Goal: Information Seeking & Learning: Learn about a topic

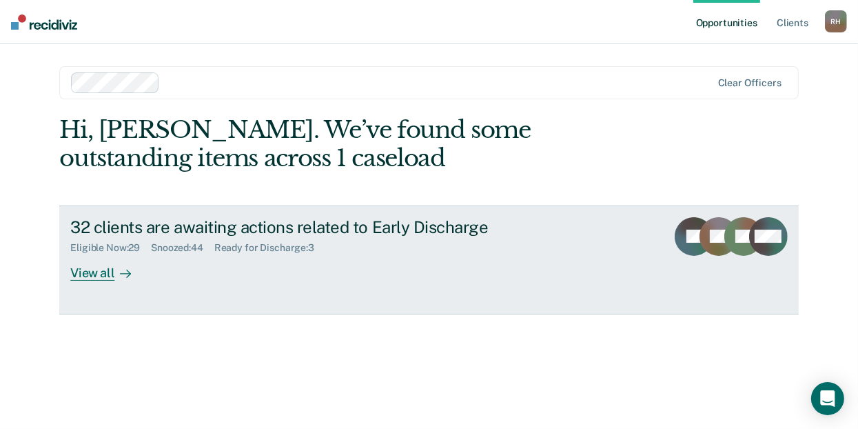
click at [281, 250] on div "Ready for Discharge : 3" at bounding box center [269, 248] width 111 height 12
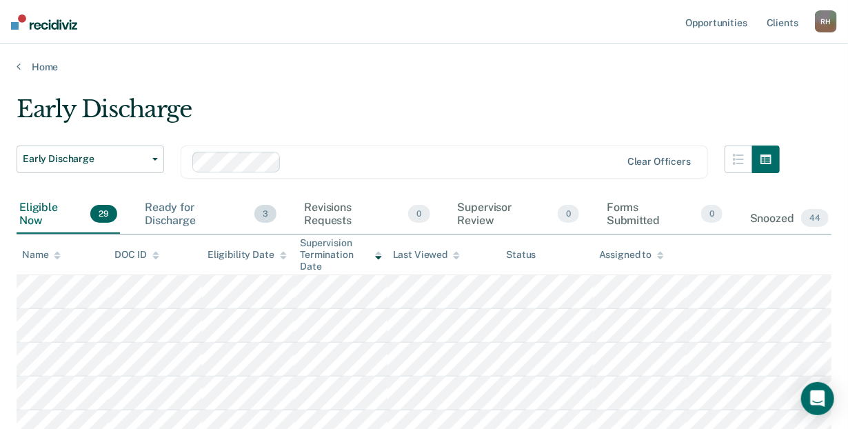
click at [184, 207] on div "Ready for Discharge 3" at bounding box center [210, 214] width 137 height 39
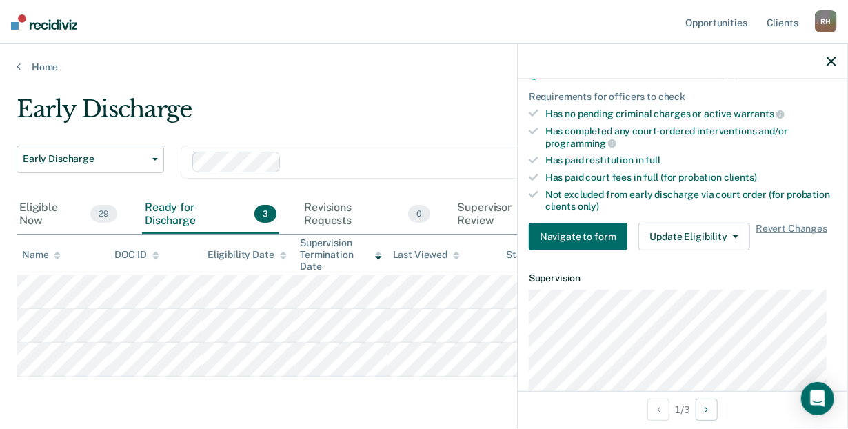
scroll to position [279, 0]
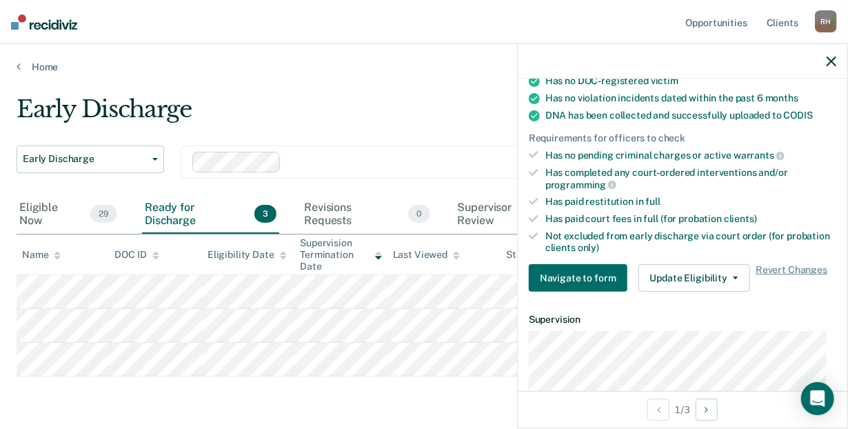
click at [384, 88] on main "Early Discharge Early Discharge Early Discharge Clear officers Eligible Now 29 …" at bounding box center [424, 272] width 848 height 398
click at [833, 59] on icon "button" at bounding box center [831, 62] width 10 height 10
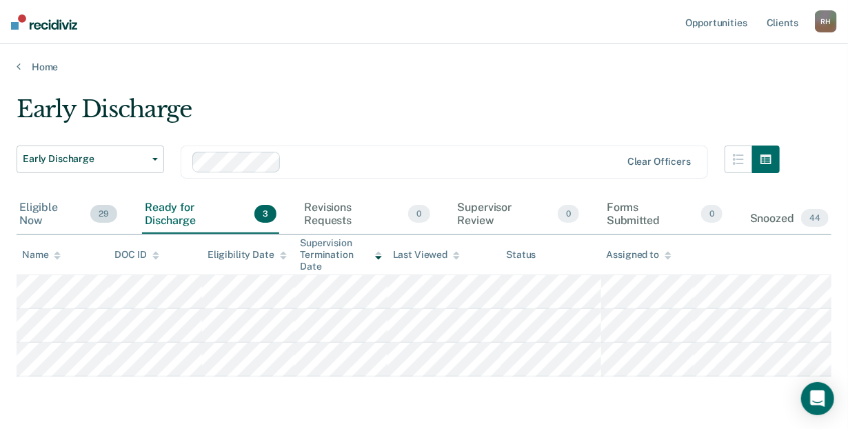
click at [63, 207] on div "Eligible Now 29" at bounding box center [68, 214] width 103 height 39
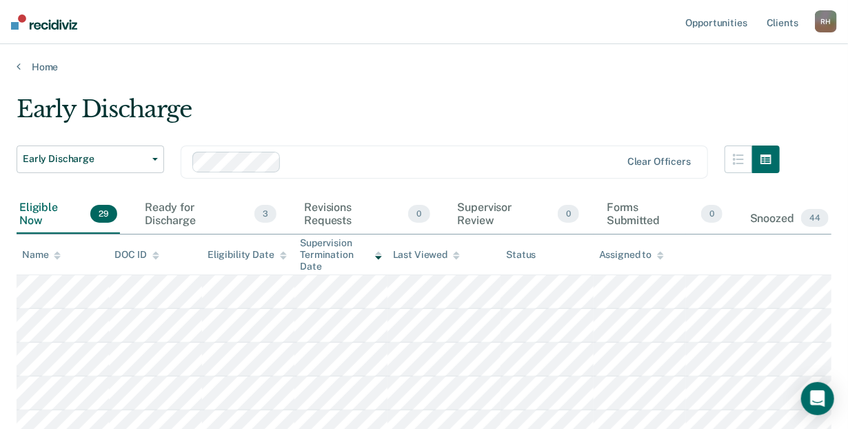
click at [52, 249] on div "Name" at bounding box center [41, 255] width 39 height 12
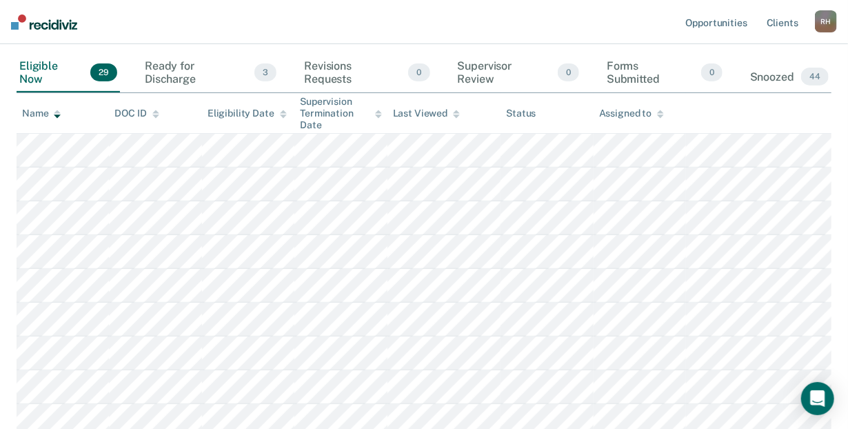
scroll to position [45, 0]
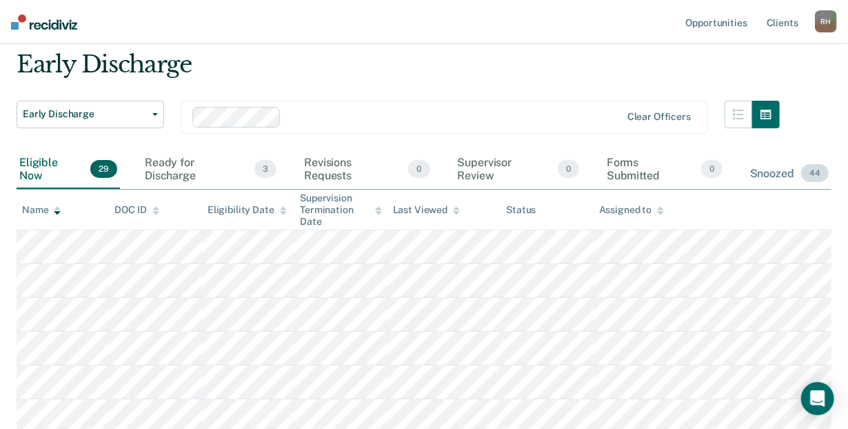
click at [753, 164] on div "Snoozed 44" at bounding box center [789, 174] width 84 height 30
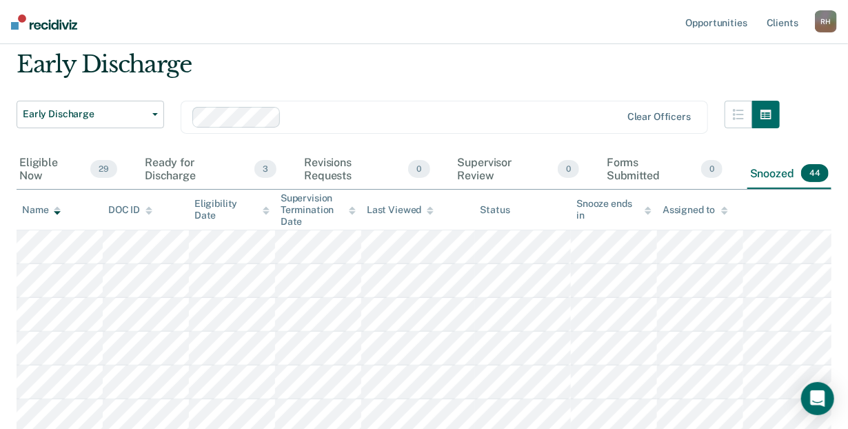
click at [54, 206] on icon at bounding box center [57, 210] width 7 height 9
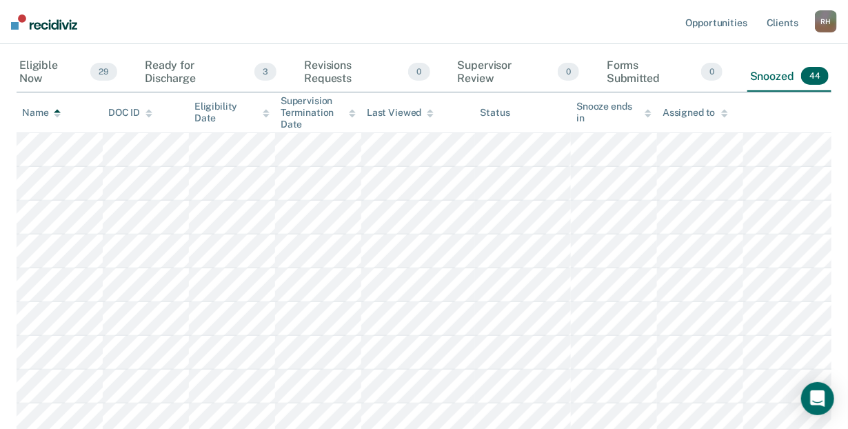
scroll to position [145, 0]
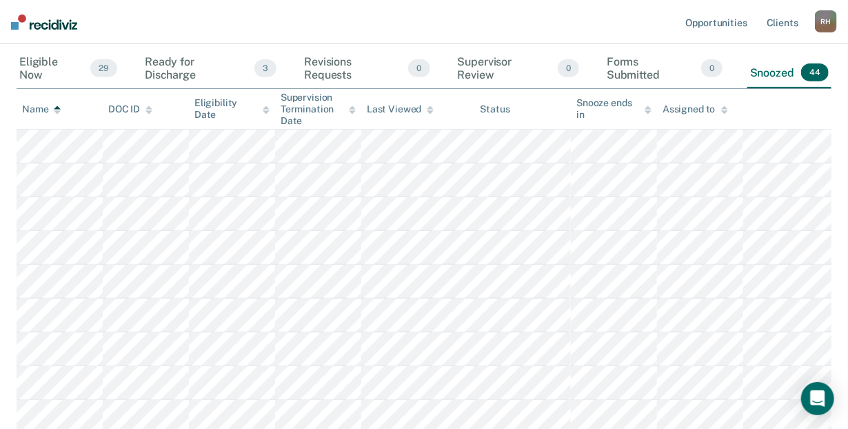
click at [55, 105] on icon at bounding box center [57, 106] width 7 height 3
click at [57, 105] on icon at bounding box center [57, 109] width 7 height 9
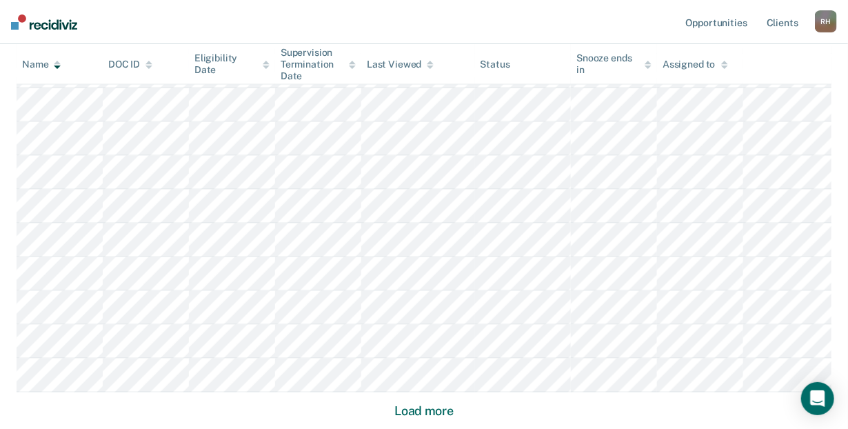
scroll to position [997, 0]
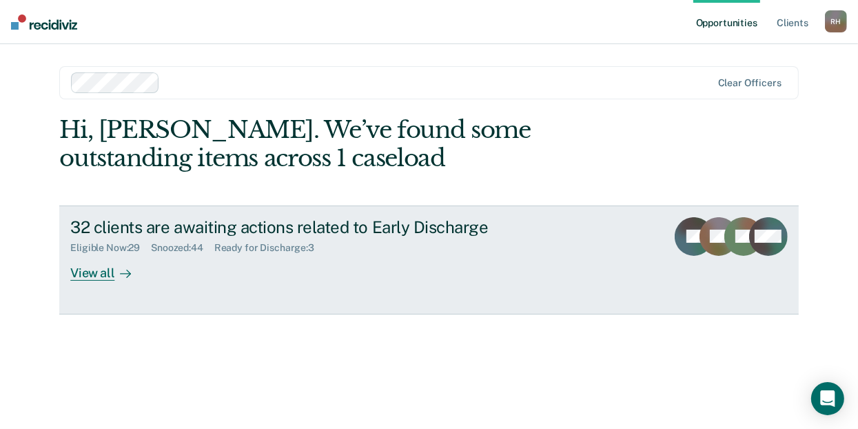
click at [115, 251] on div "Eligible Now : 29" at bounding box center [110, 248] width 81 height 12
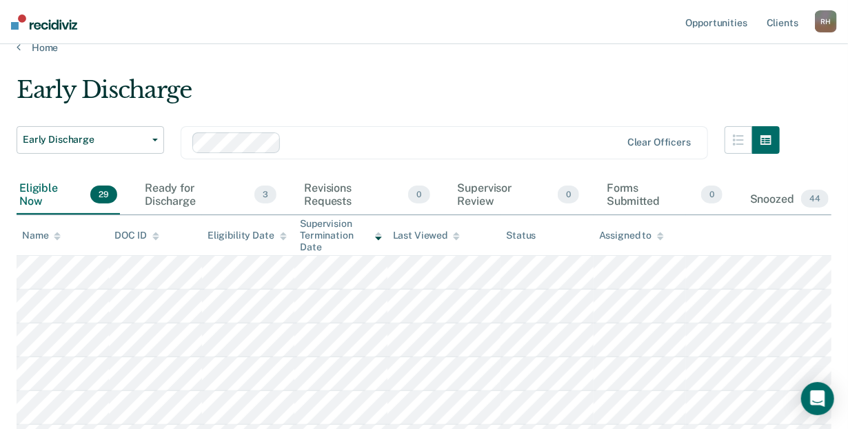
scroll to position [9, 0]
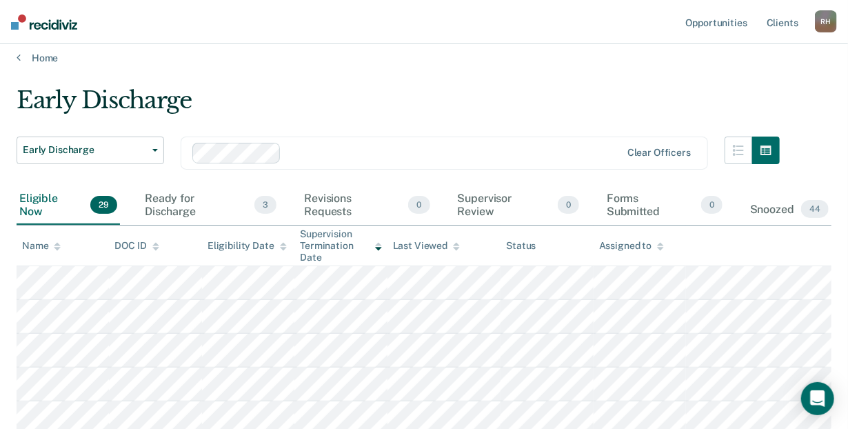
click at [505, 88] on div "Early Discharge" at bounding box center [398, 105] width 763 height 39
